Goal: Transaction & Acquisition: Book appointment/travel/reservation

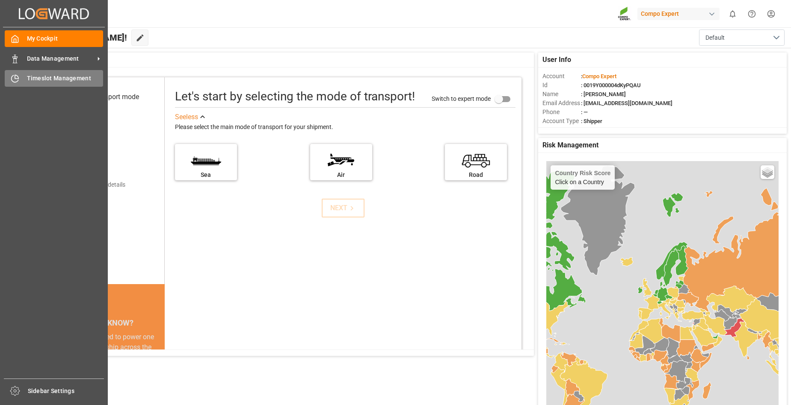
click at [21, 79] on div "Timeslot Management Timeslot Management" at bounding box center [54, 78] width 98 height 17
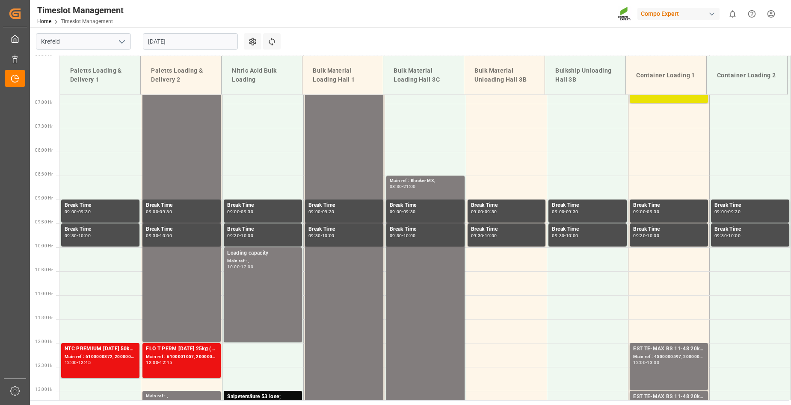
scroll to position [327, 0]
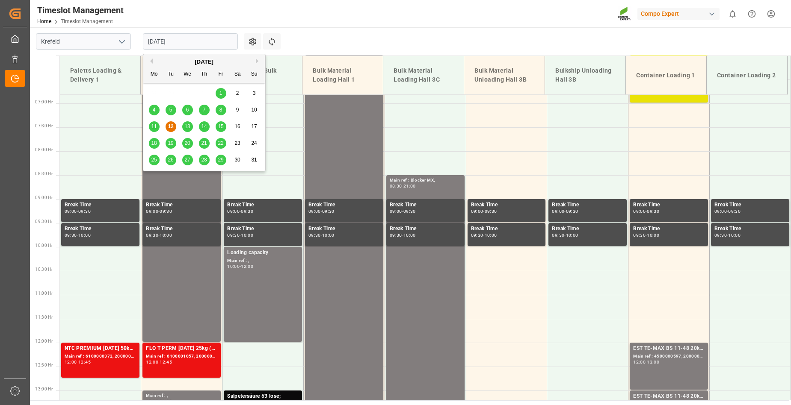
click at [207, 38] on input "[DATE]" at bounding box center [190, 41] width 95 height 16
click at [187, 126] on span "13" at bounding box center [187, 127] width 6 height 6
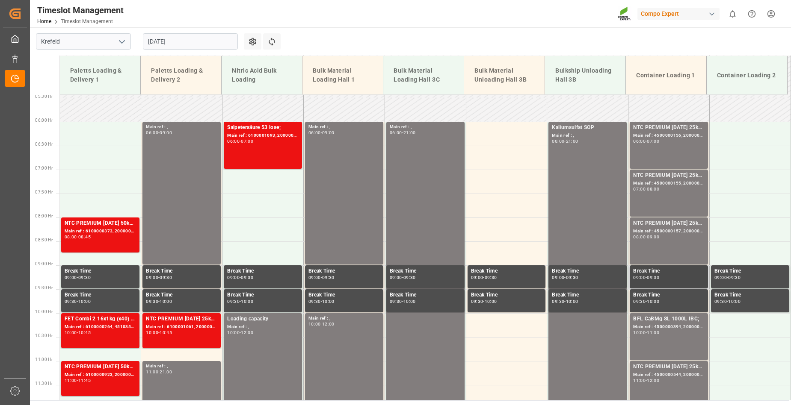
scroll to position [241, 0]
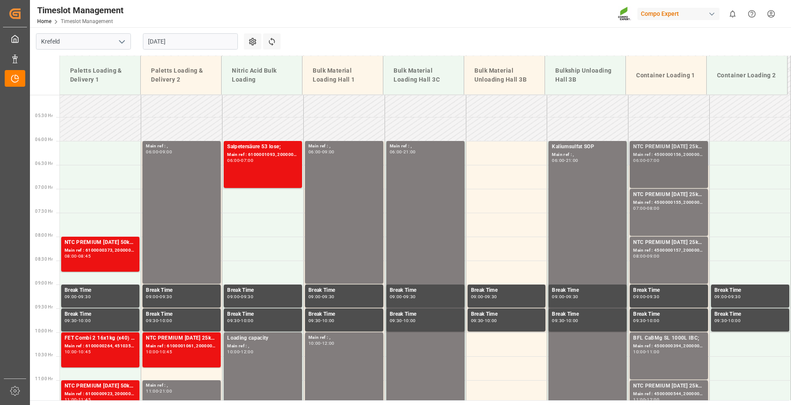
click at [663, 167] on div "NTC PREMIUM [DATE] 25kg (x42) INT; Main ref : 4500000156, 2000000004; 06:00 - 0…" at bounding box center [668, 165] width 71 height 44
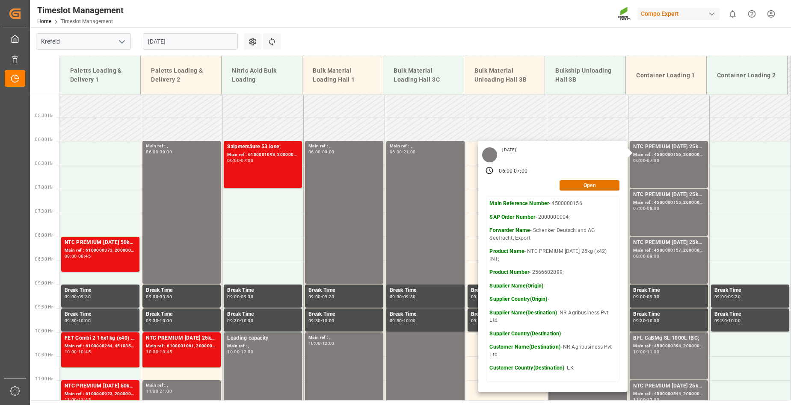
click at [435, 21] on div "Timeslot Management Home Timeslot Management Compo Expert 0 Notifications Only …" at bounding box center [407, 13] width 767 height 27
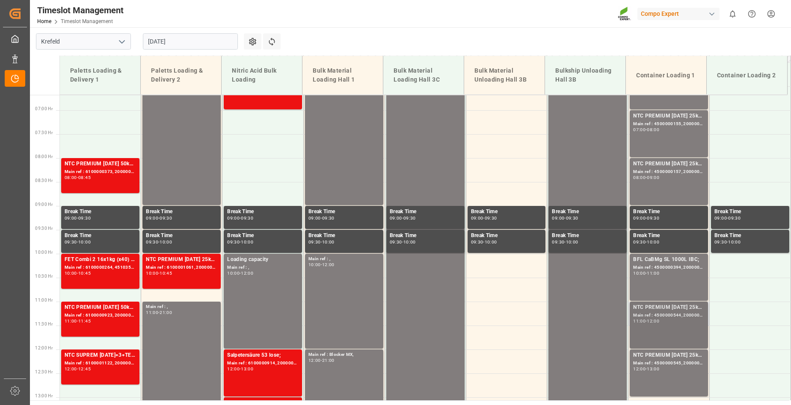
scroll to position [327, 0]
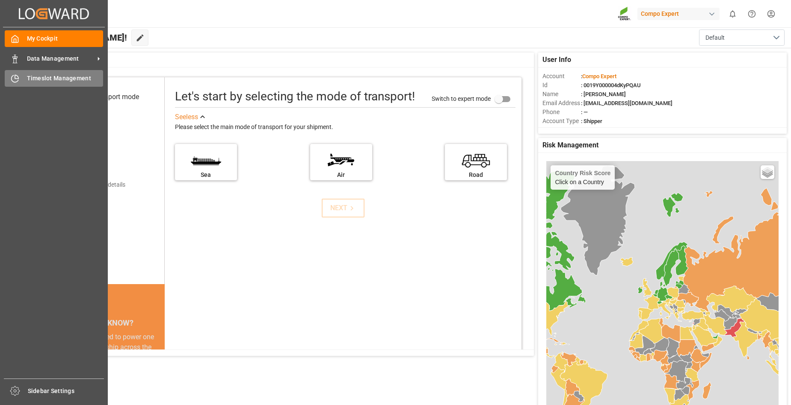
click at [29, 83] on span "Timeslot Management" at bounding box center [65, 78] width 77 height 9
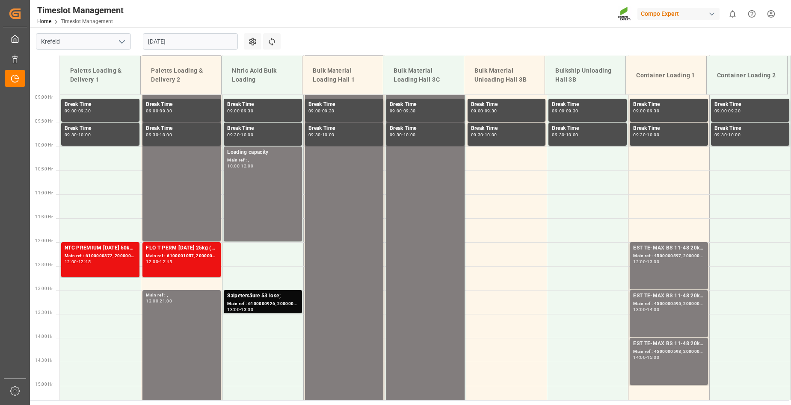
scroll to position [412, 0]
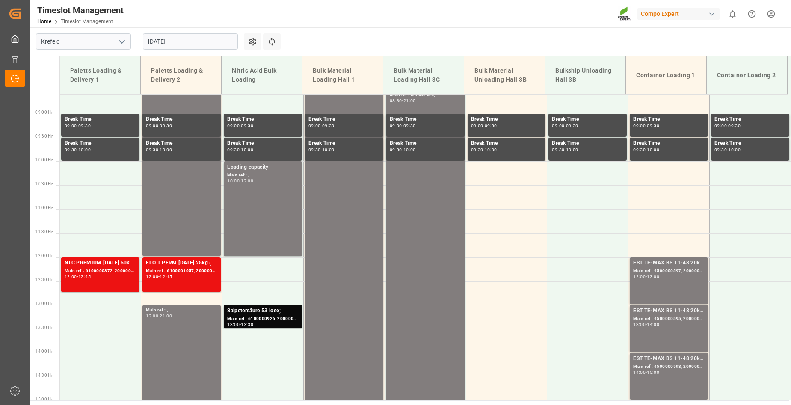
click at [221, 38] on input "[DATE]" at bounding box center [190, 41] width 95 height 16
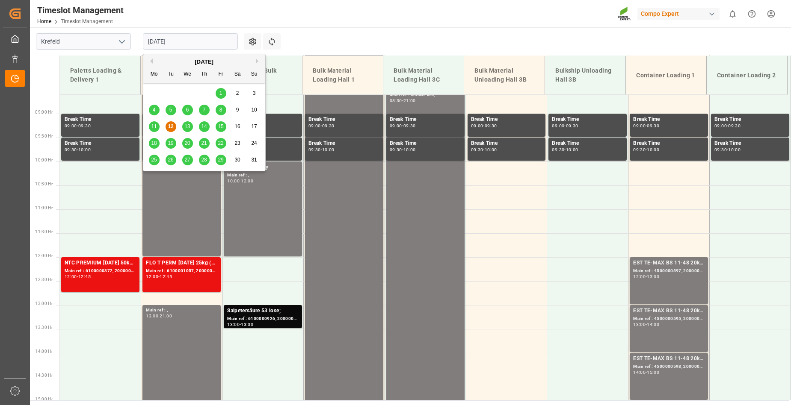
click at [189, 127] on span "13" at bounding box center [187, 127] width 6 height 6
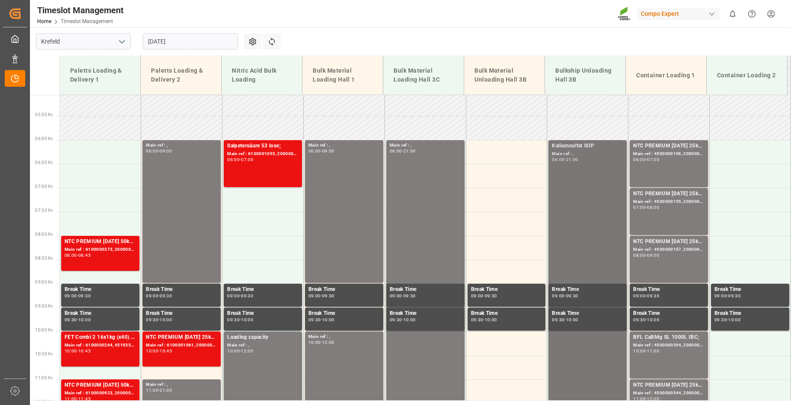
scroll to position [241, 0]
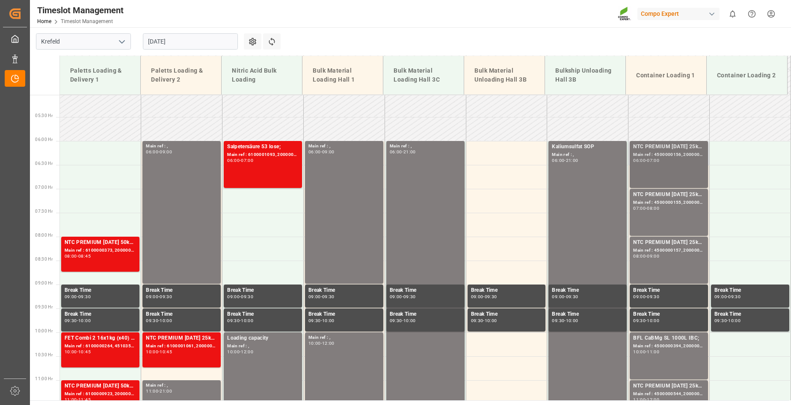
click at [665, 174] on div "NTC PREMIUM [DATE] 25kg (x42) INT; Main ref : 4500000156, 2000000004; 06:00 - 0…" at bounding box center [668, 165] width 71 height 44
